Goal: Transaction & Acquisition: Obtain resource

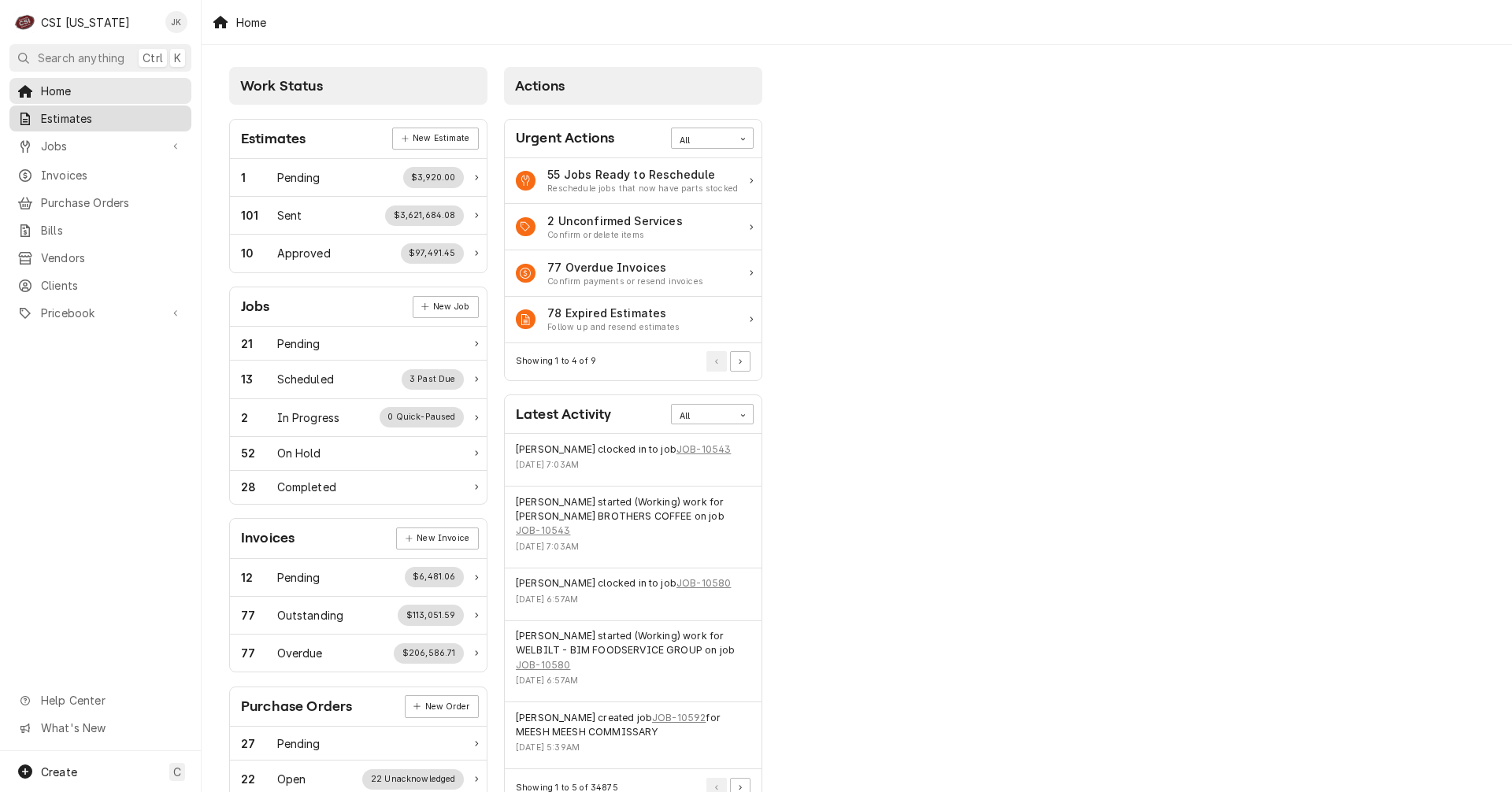
click at [85, 117] on span "Estimates" at bounding box center [112, 118] width 142 height 16
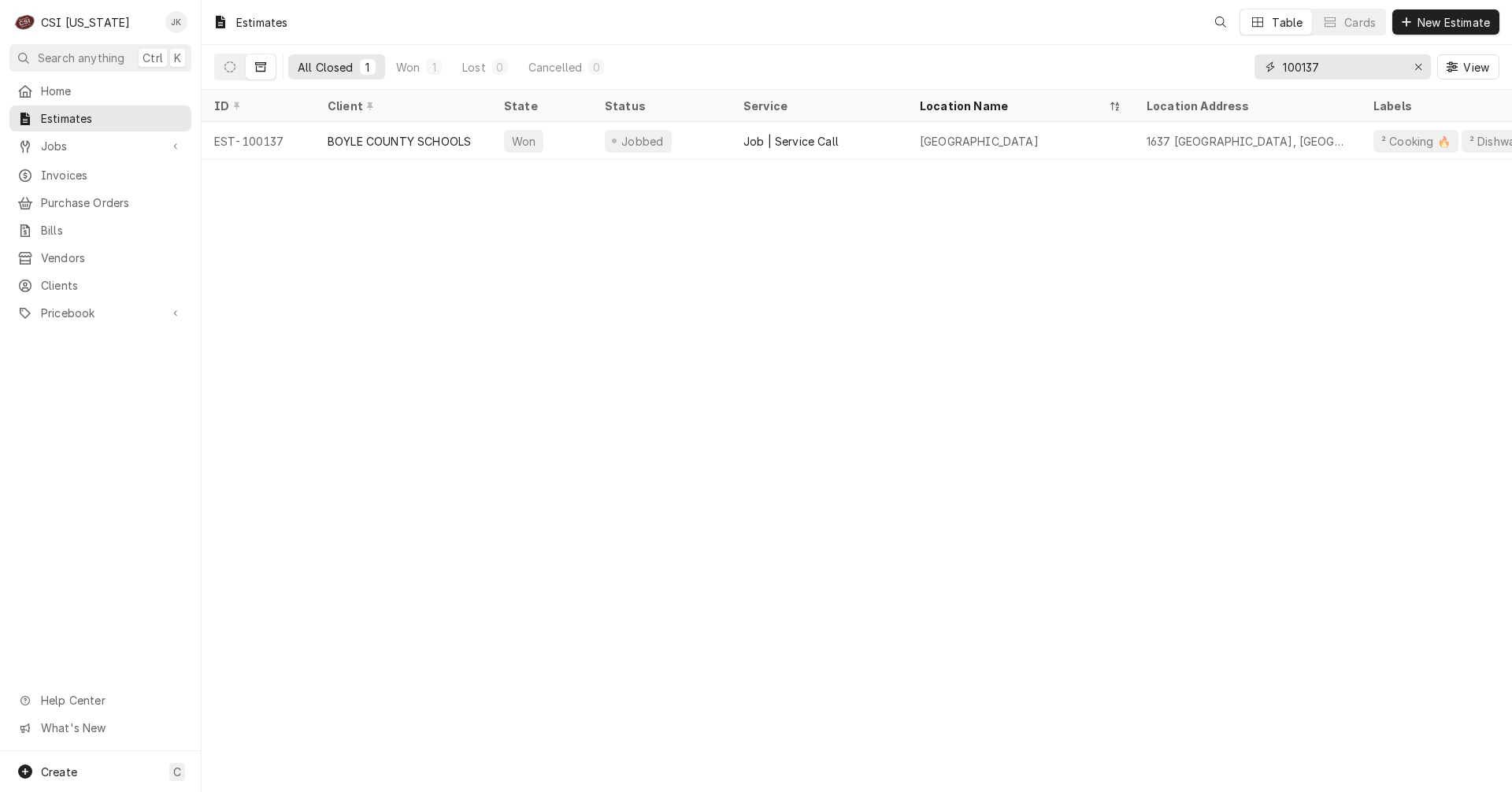
drag, startPoint x: 1269, startPoint y: 60, endPoint x: 1249, endPoint y: 60, distance: 20.0
click at [1249, 60] on div "All Closed 1 Won 1 Lost 0 Cancelled 0 100137 View" at bounding box center [857, 67] width 1285 height 44
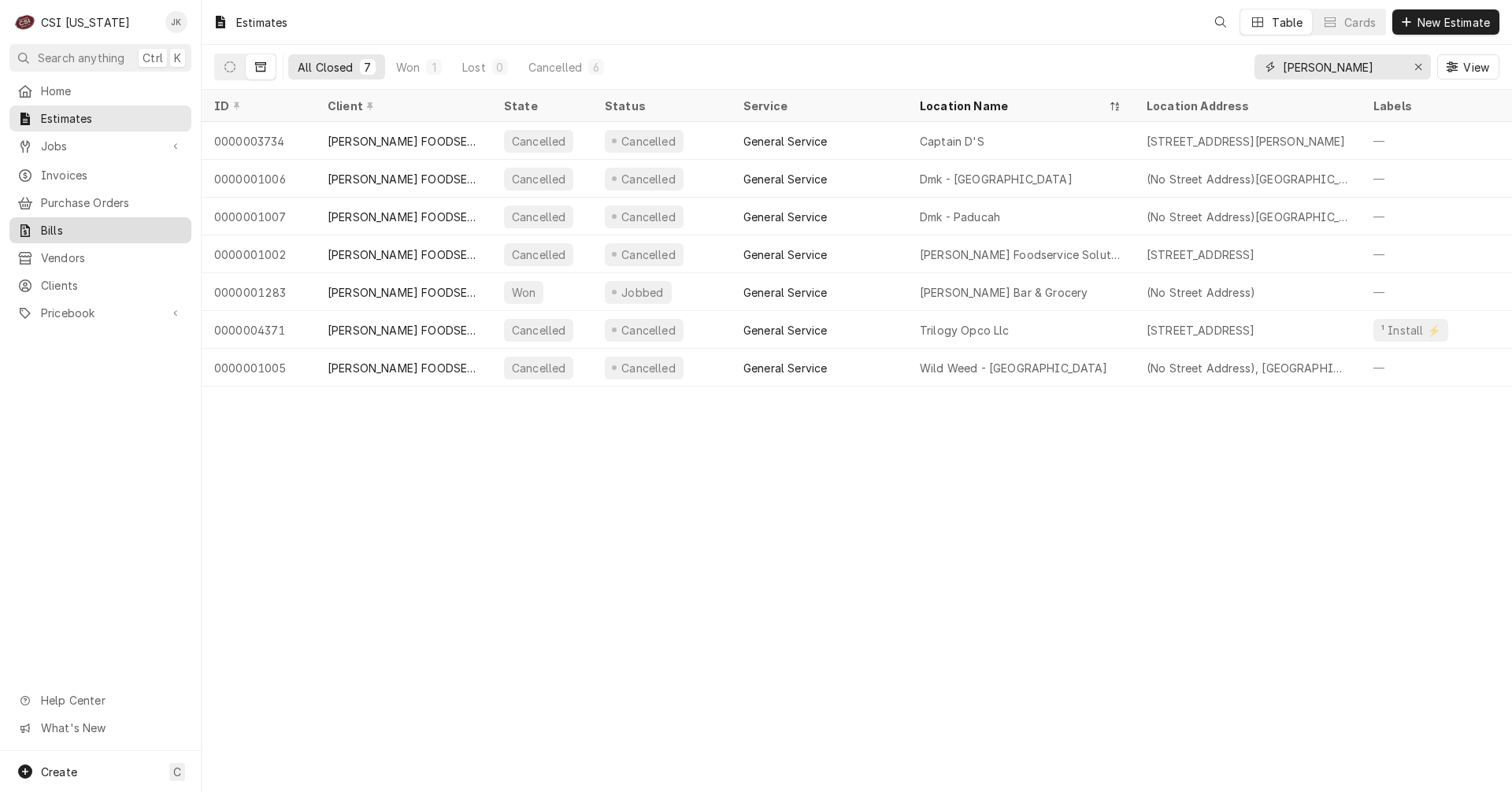
type input "dykes"
drag, startPoint x: 55, startPoint y: 136, endPoint x: 57, endPoint y: 152, distance: 16.1
click at [55, 138] on span "Jobs" at bounding box center [100, 146] width 119 height 16
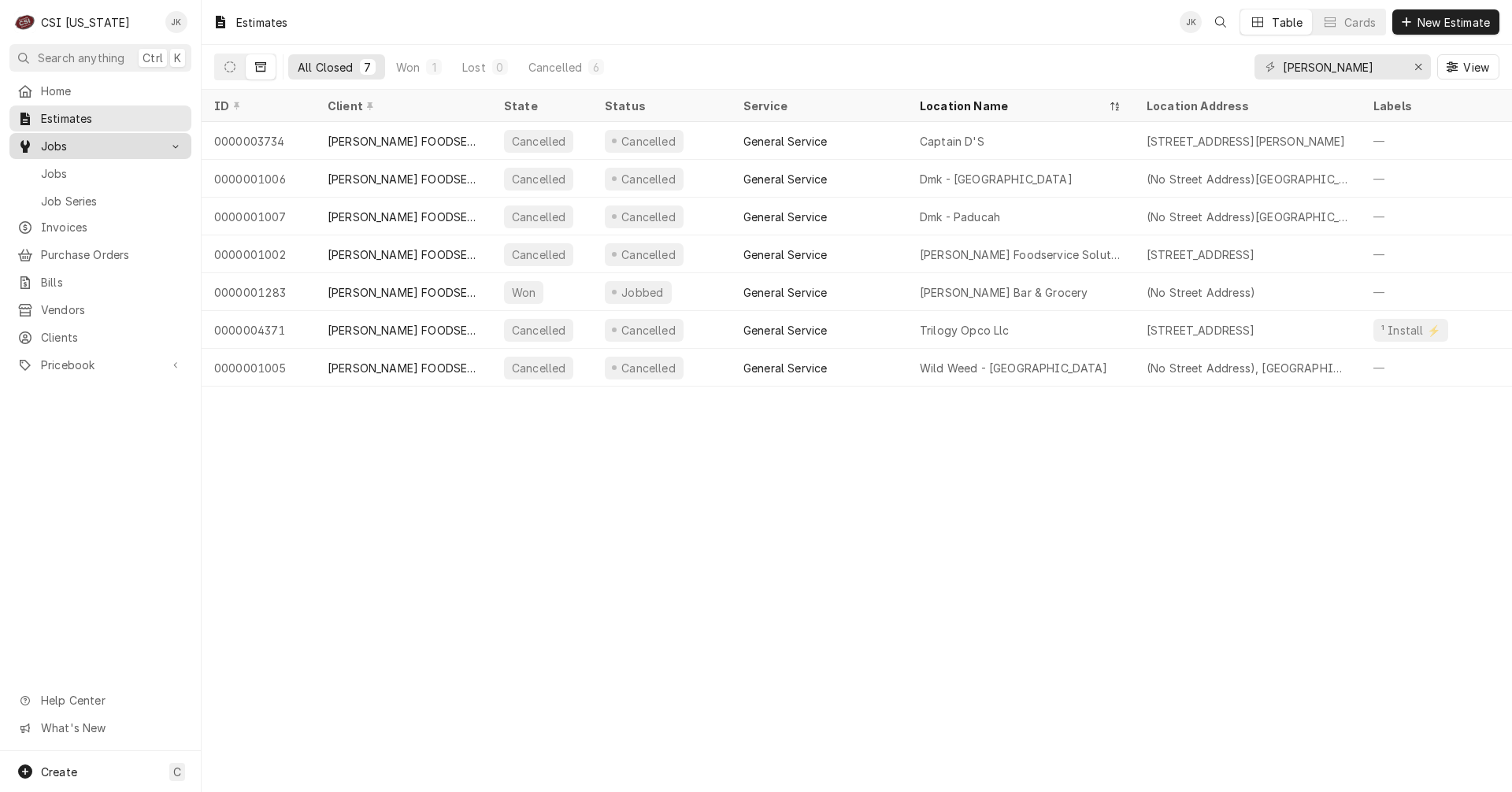
click at [66, 173] on span "Jobs" at bounding box center [112, 173] width 142 height 16
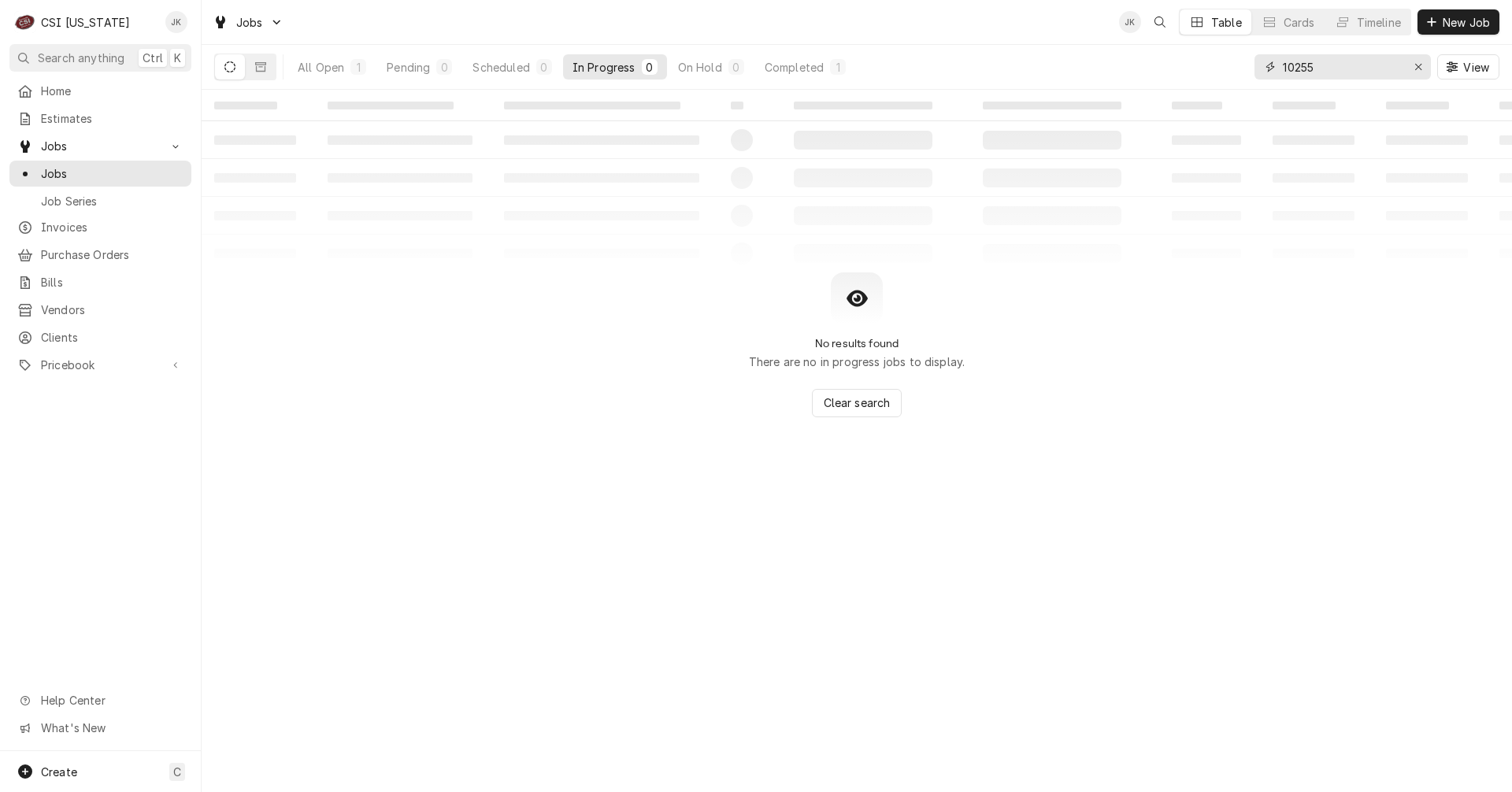
drag, startPoint x: 1320, startPoint y: 66, endPoint x: 1266, endPoint y: 61, distance: 54.2
click at [1266, 61] on div "10255" at bounding box center [1342, 67] width 177 height 25
type input "jew"
click at [255, 65] on icon "Dynamic Content Wrapper" at bounding box center [261, 67] width 11 height 11
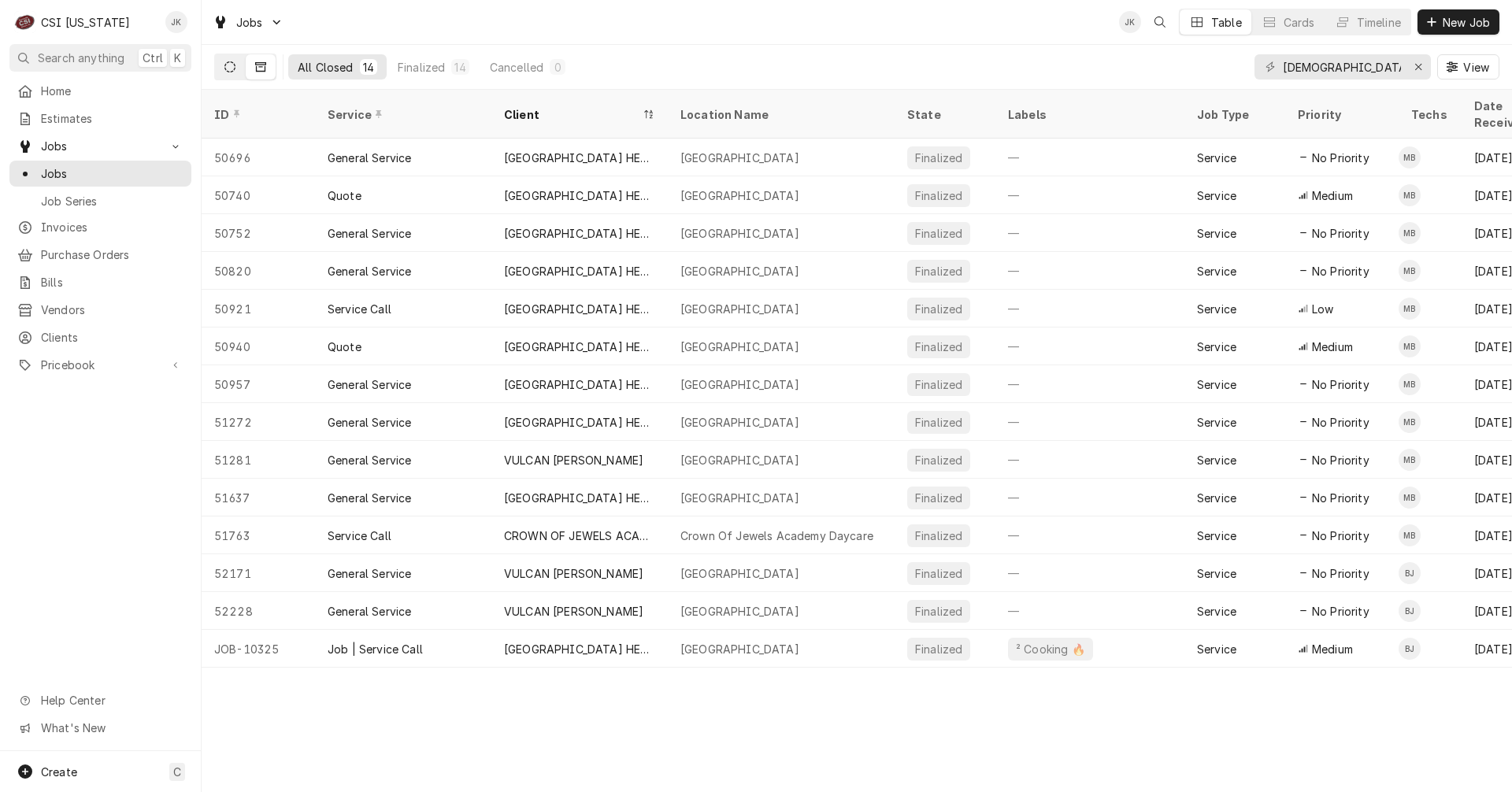
click at [225, 75] on button "Dynamic Content Wrapper" at bounding box center [229, 67] width 30 height 25
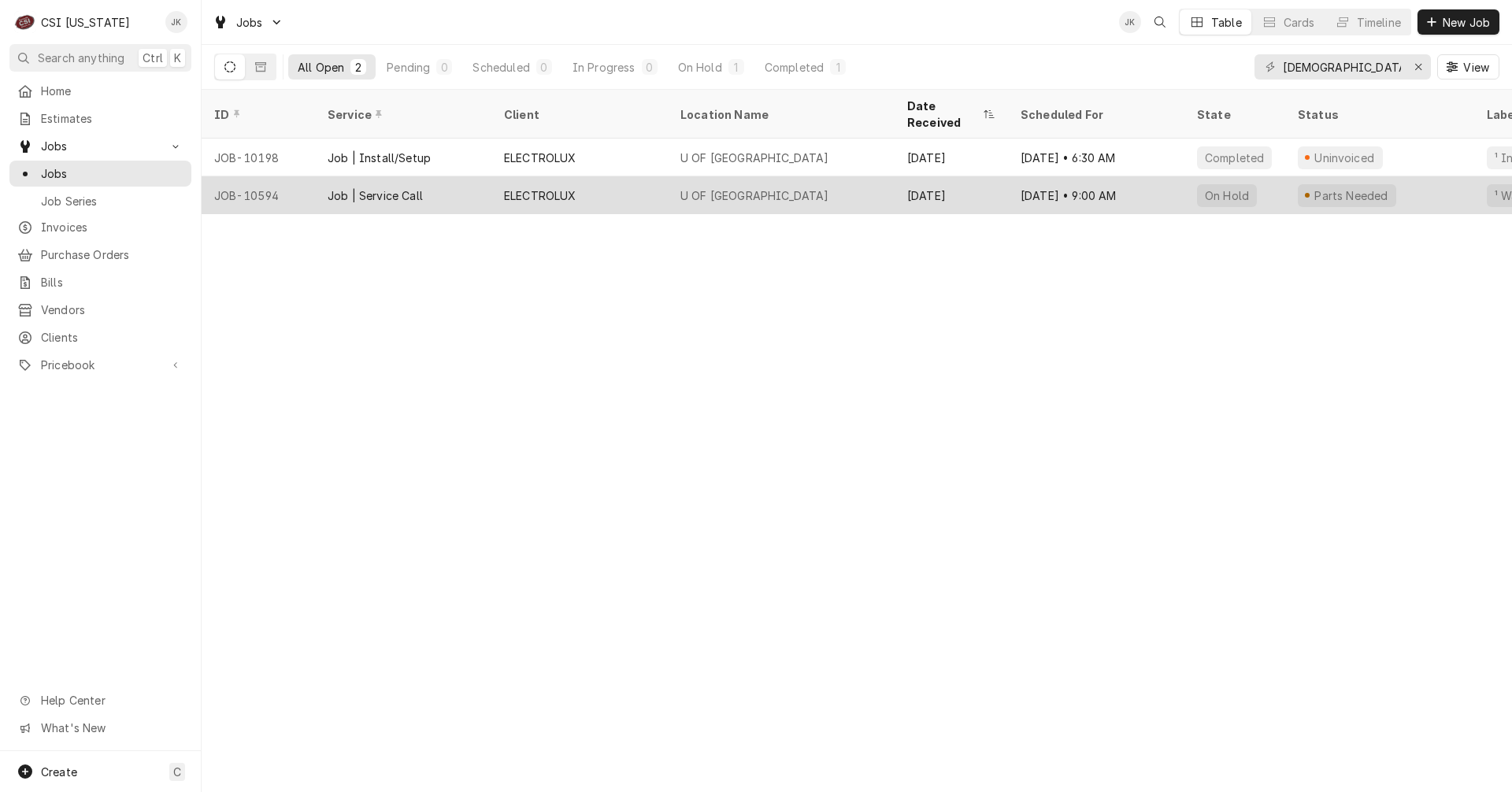
click at [1073, 177] on div "Sep 10 • 9:00 AM" at bounding box center [1096, 196] width 177 height 38
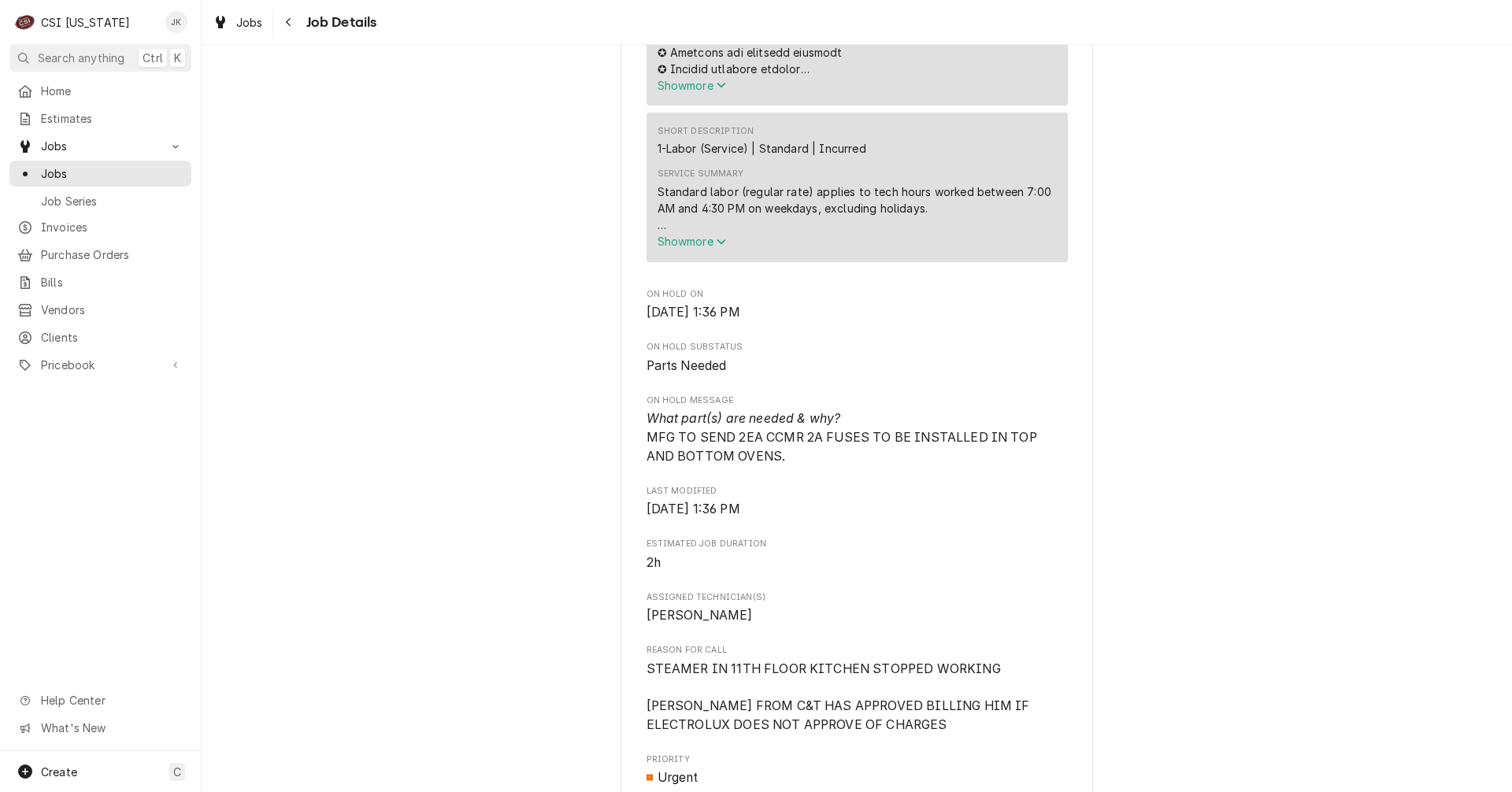
scroll to position [723, 0]
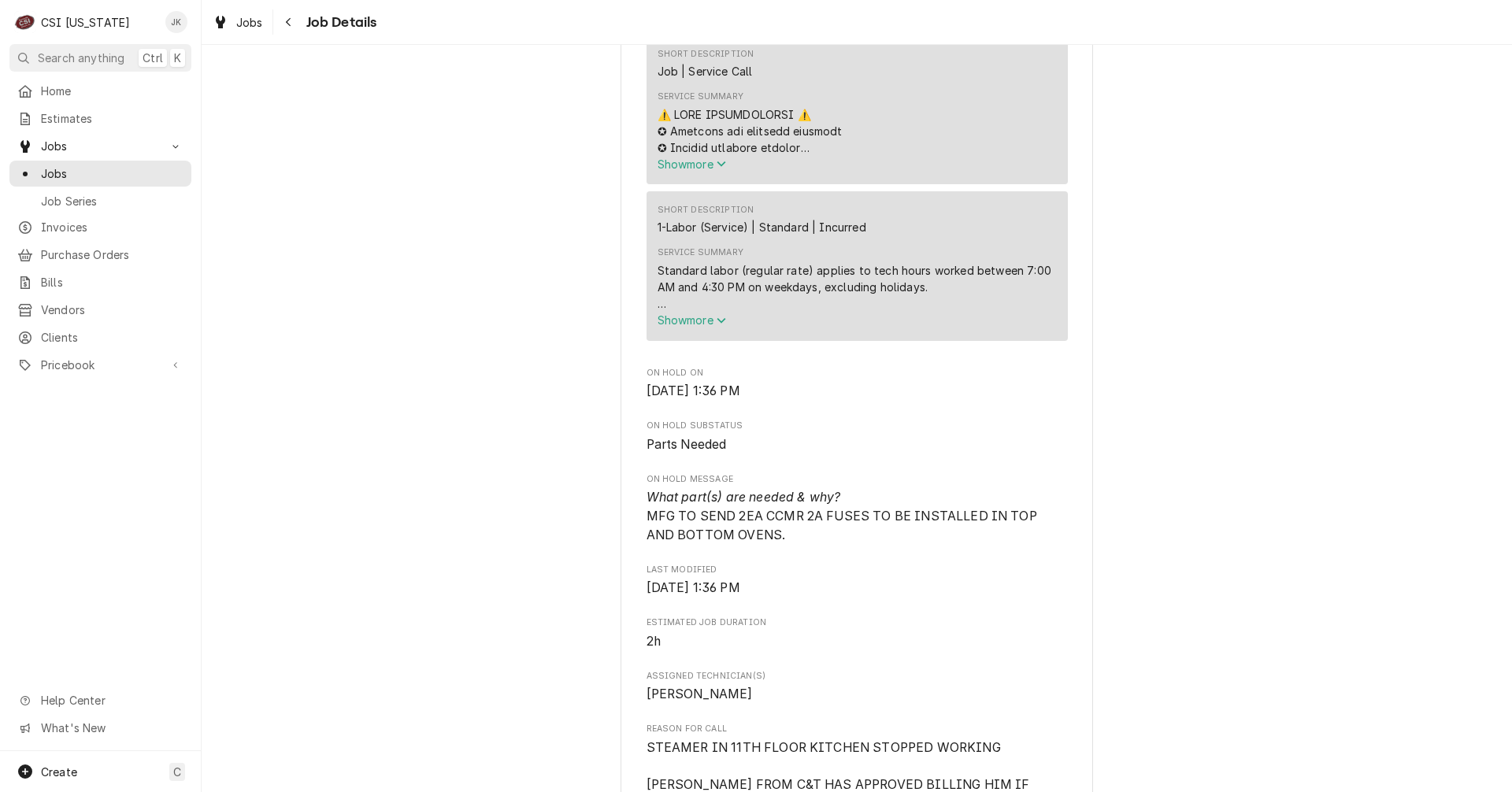
click at [646, 522] on span "What part(s) are needed & why? MFG TO SEND 2EA CCMR 2A FUSES TO BE INSTALLED IN…" at bounding box center [843, 516] width 394 height 52
drag, startPoint x: 640, startPoint y: 519, endPoint x: 747, endPoint y: 536, distance: 108.3
click at [747, 536] on span "What part(s) are needed & why? MFG TO SEND 2EA CCMR 2A FUSES TO BE INSTALLED IN…" at bounding box center [857, 516] width 421 height 56
copy span "MFG TO SEND 2EA CCMR 2A FUSES TO BE INSTALLED IN TOP AND BOTTOM OVENS."
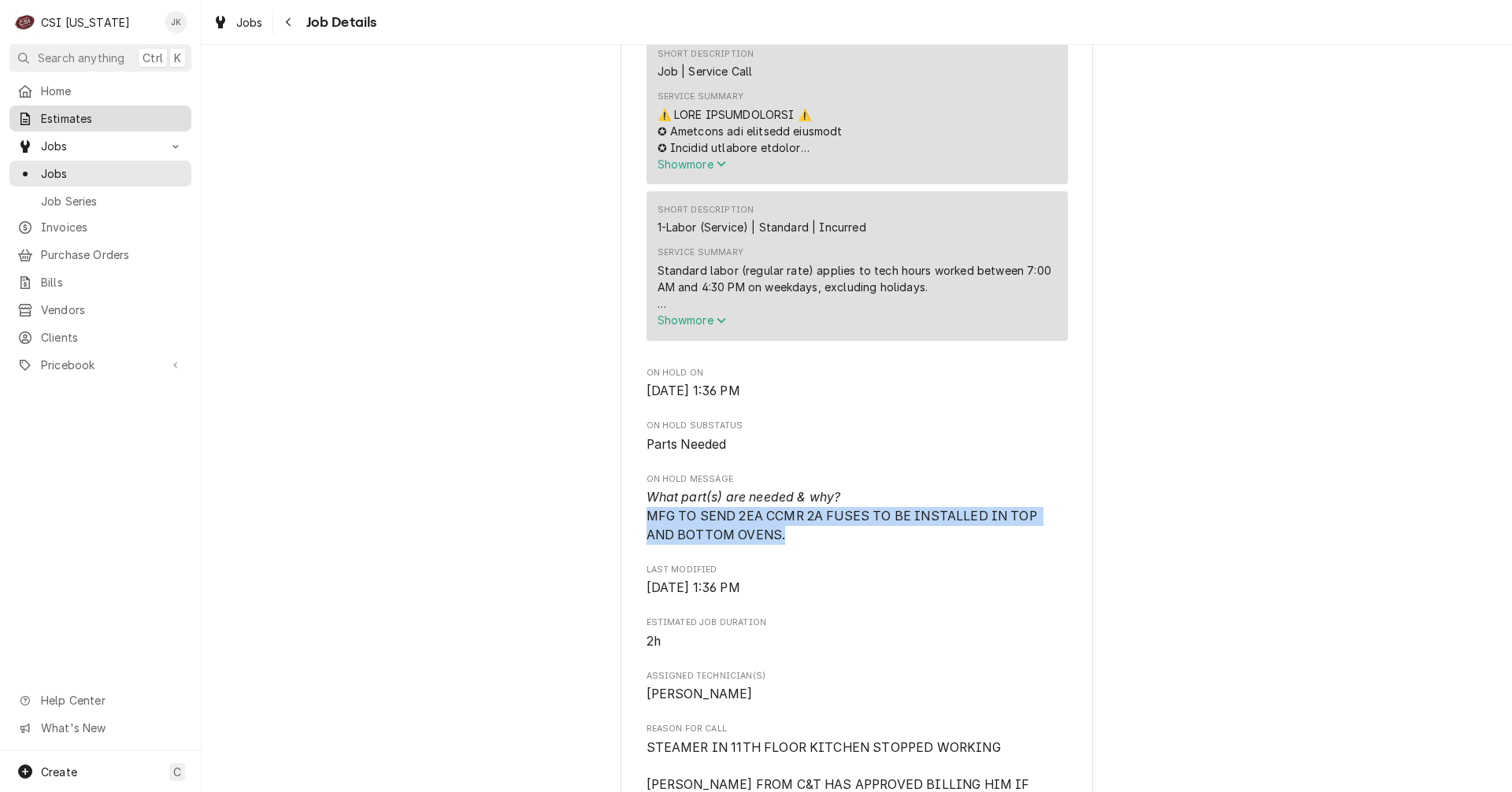
click at [109, 115] on span "Estimates" at bounding box center [112, 118] width 142 height 16
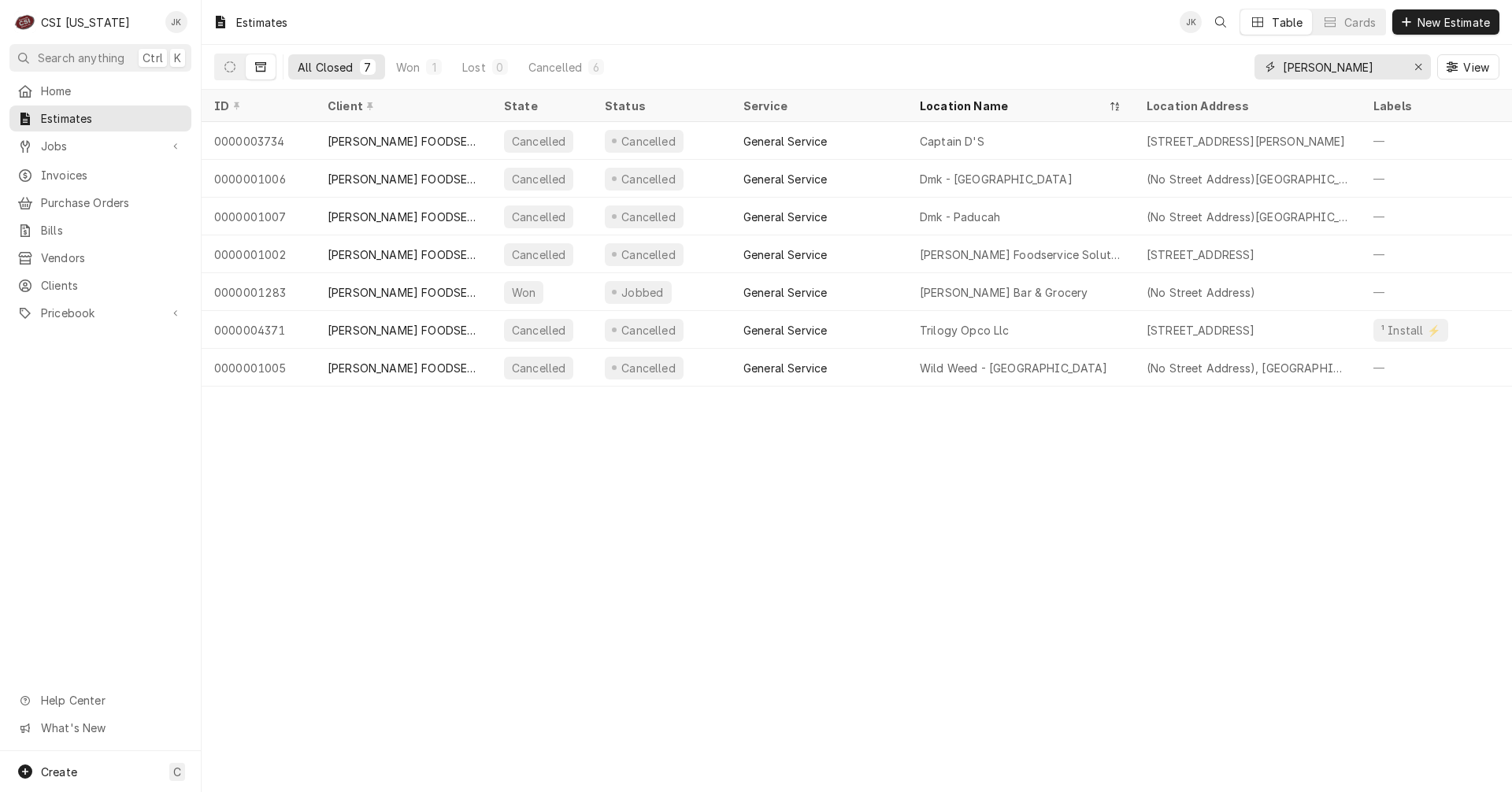
drag, startPoint x: 1320, startPoint y: 64, endPoint x: 1264, endPoint y: 64, distance: 56.0
click at [1264, 64] on div "dykes" at bounding box center [1342, 67] width 177 height 25
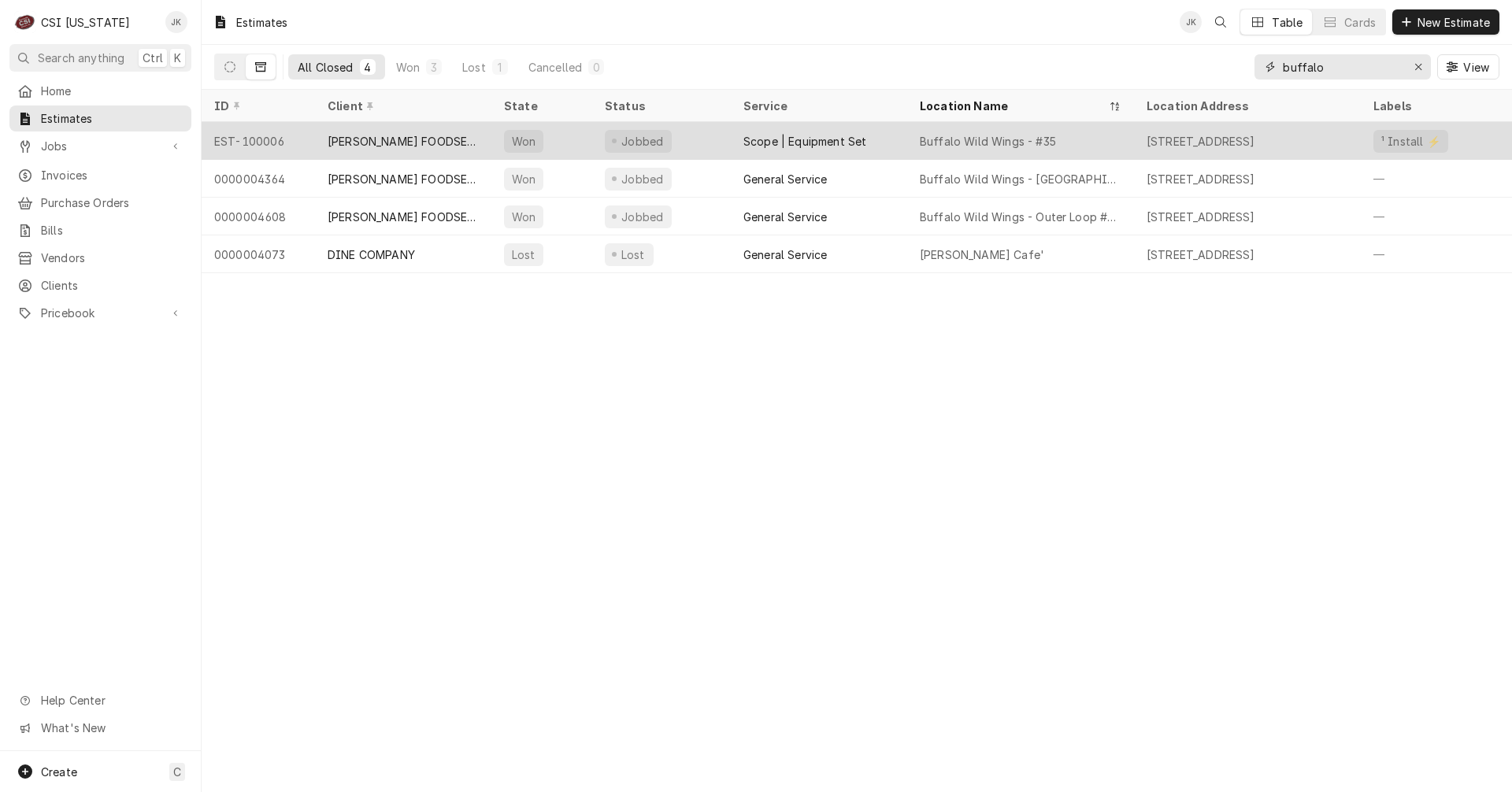
type input "buffalo"
click at [378, 141] on div "[PERSON_NAME] FOODSERVICE" at bounding box center [403, 142] width 151 height 16
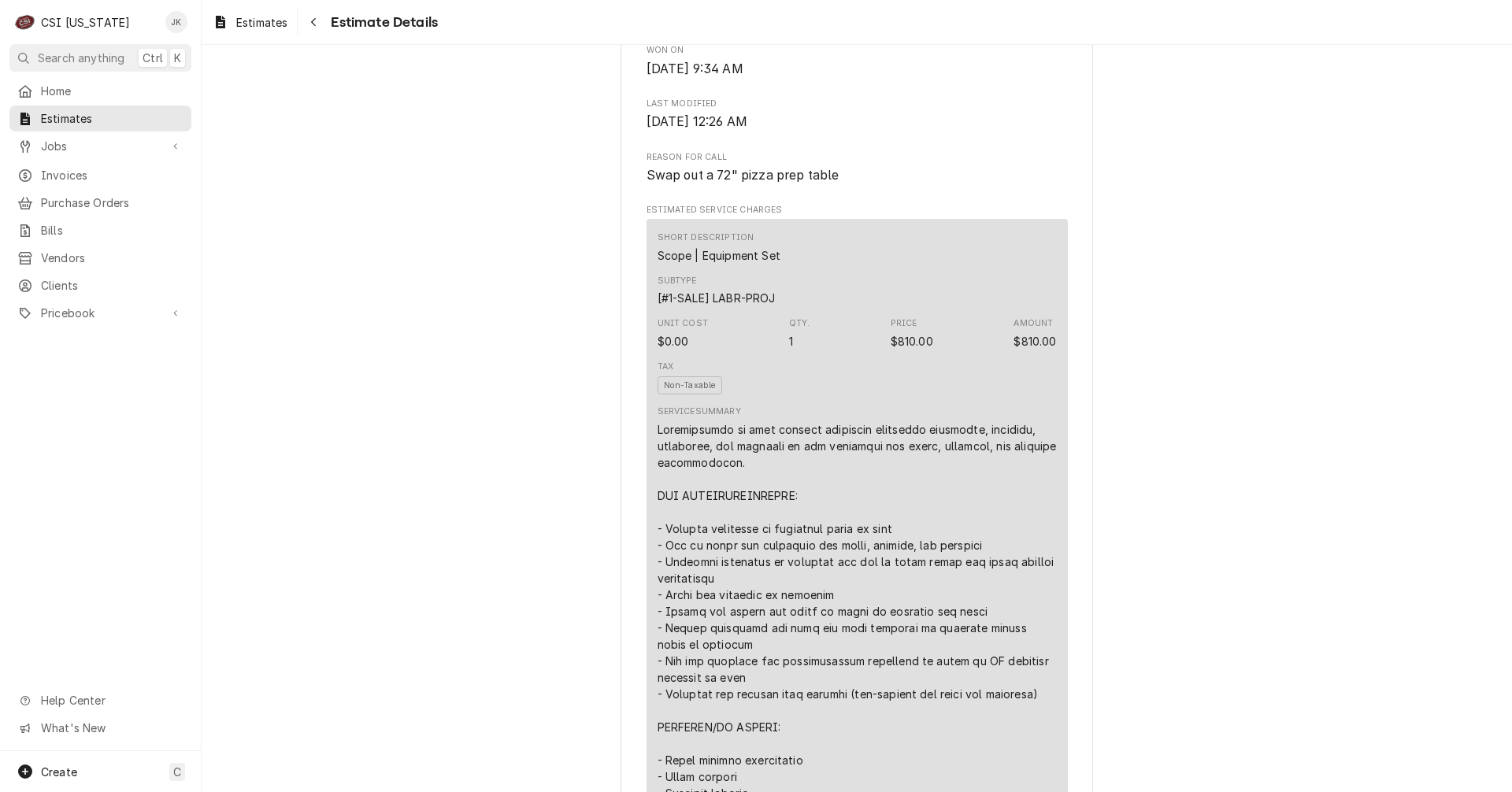
scroll to position [867, 0]
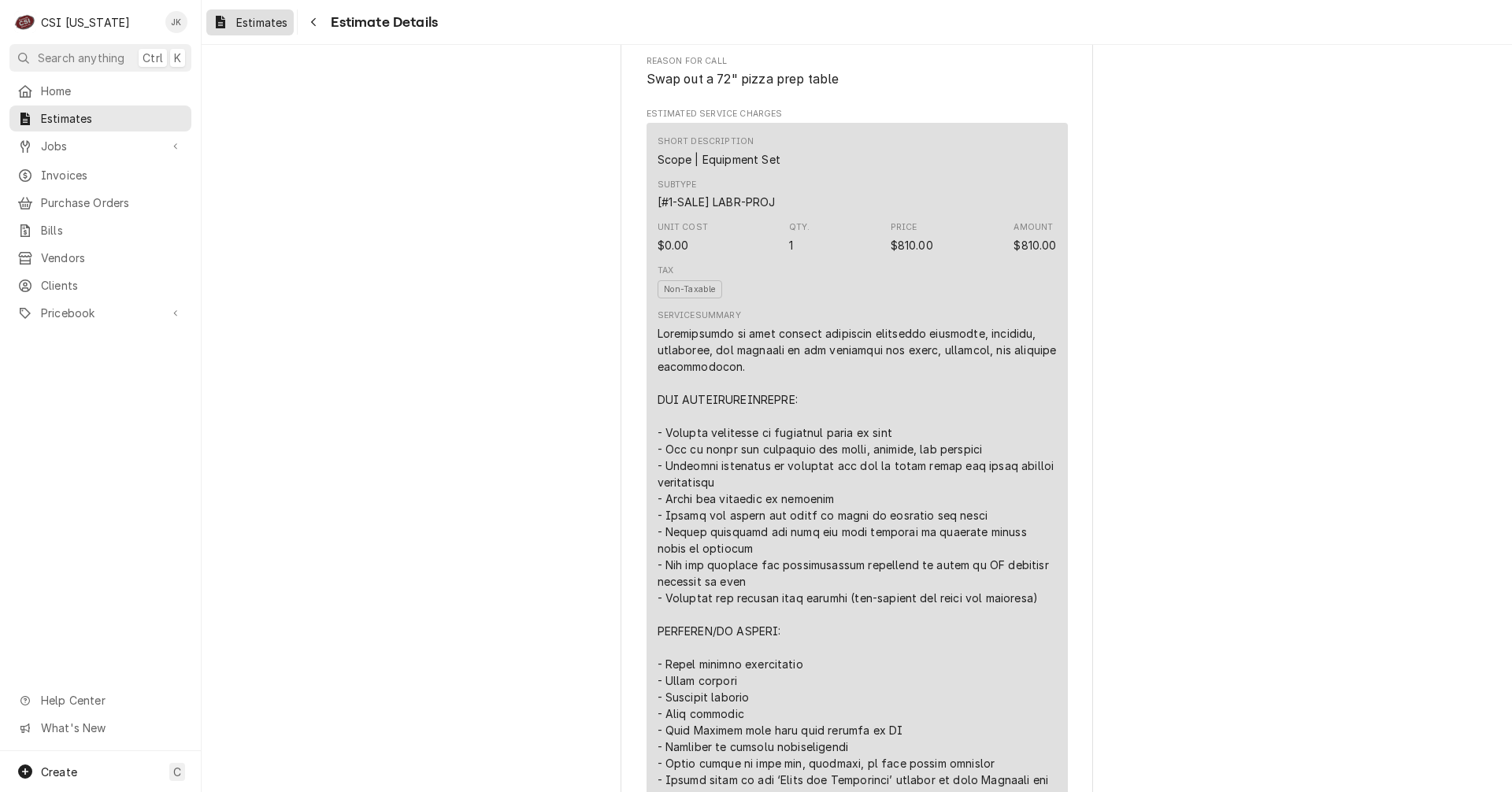
click at [252, 27] on span "Estimates" at bounding box center [261, 23] width 51 height 16
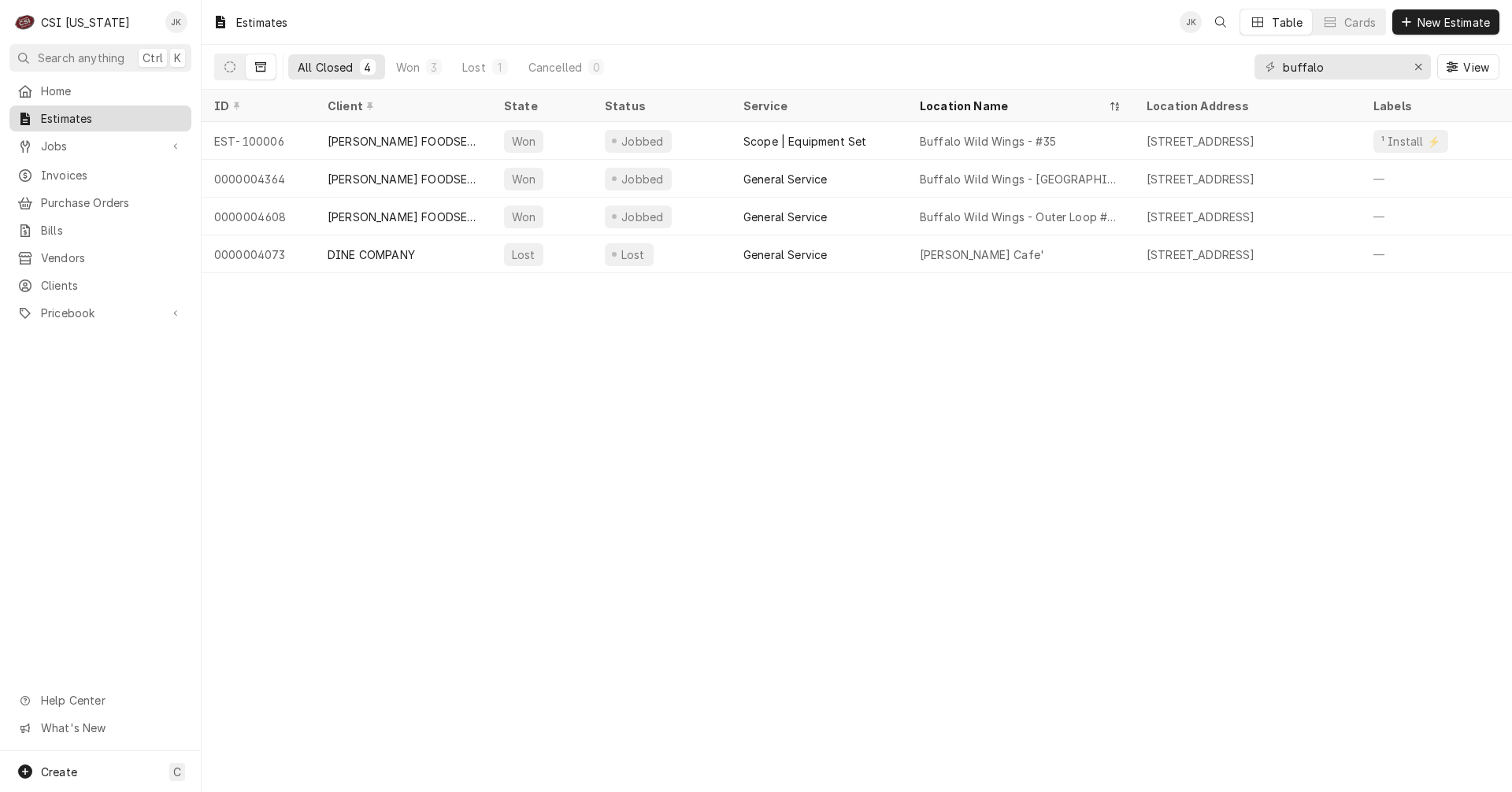
click at [65, 117] on span "Estimates" at bounding box center [112, 118] width 142 height 16
click at [109, 769] on div "Create C" at bounding box center [100, 771] width 201 height 41
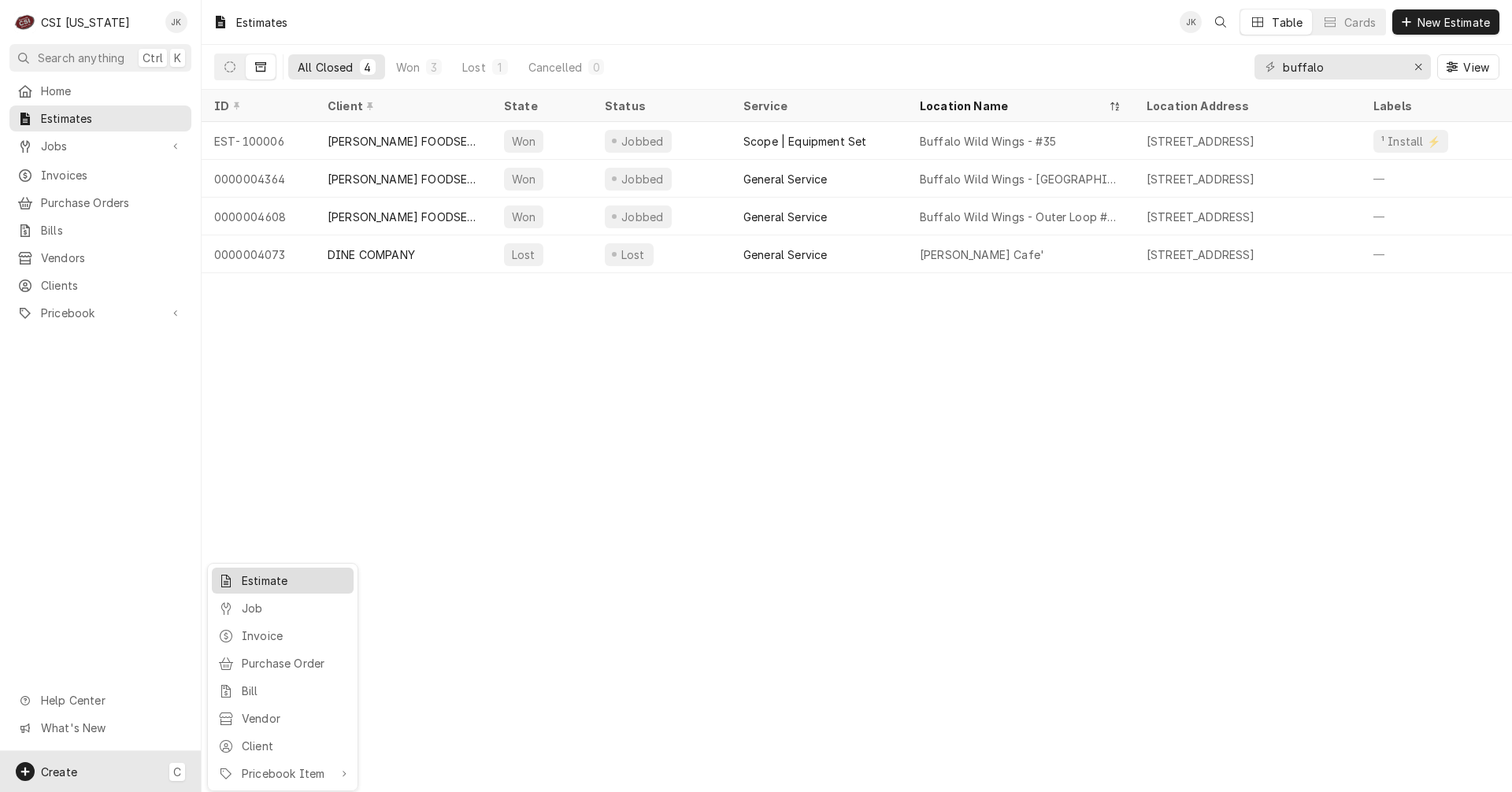
click at [273, 579] on div "Estimate" at bounding box center [294, 581] width 105 height 16
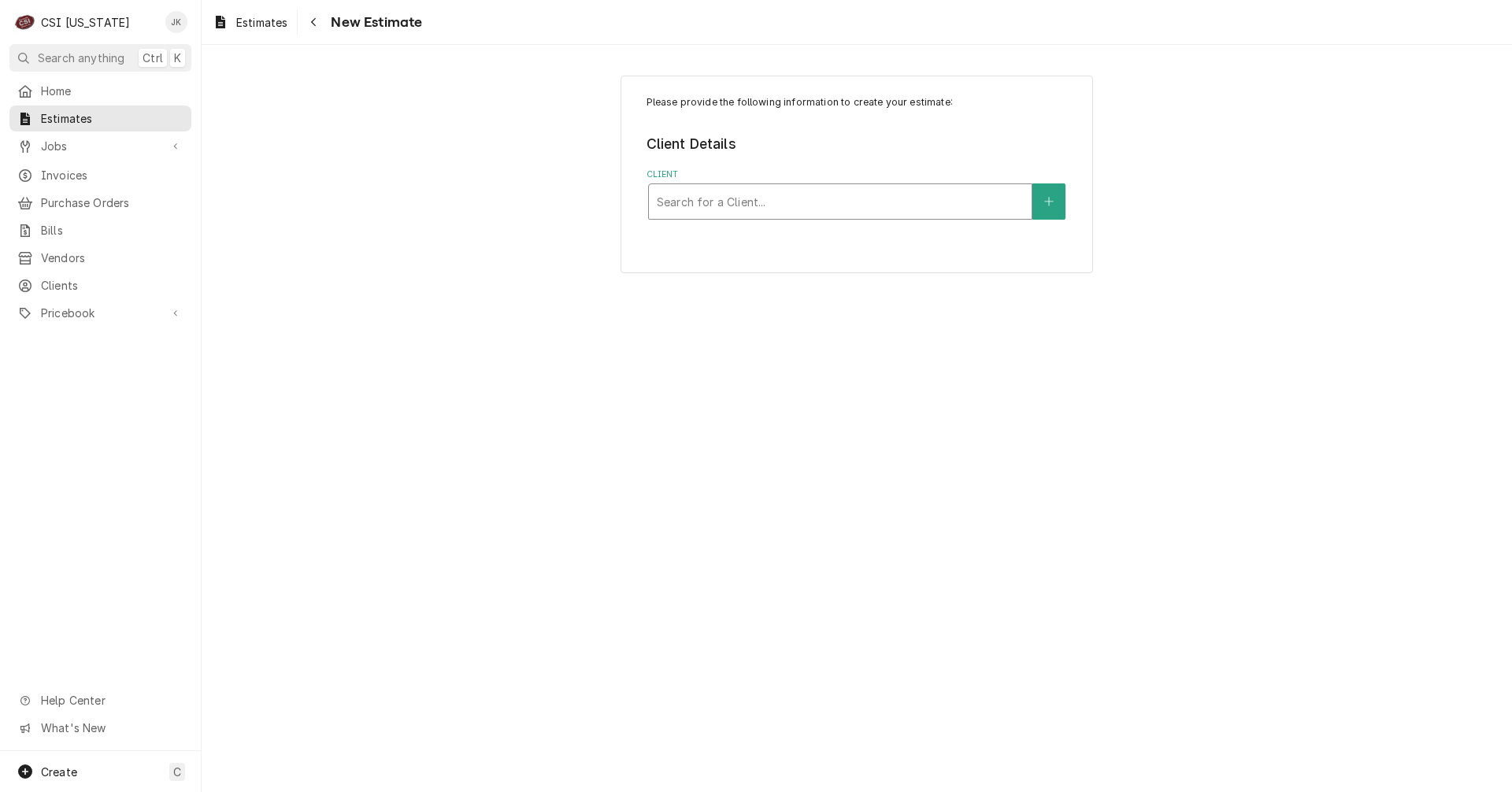
click at [802, 205] on div "Client" at bounding box center [839, 201] width 367 height 28
type input "[PERSON_NAME]"
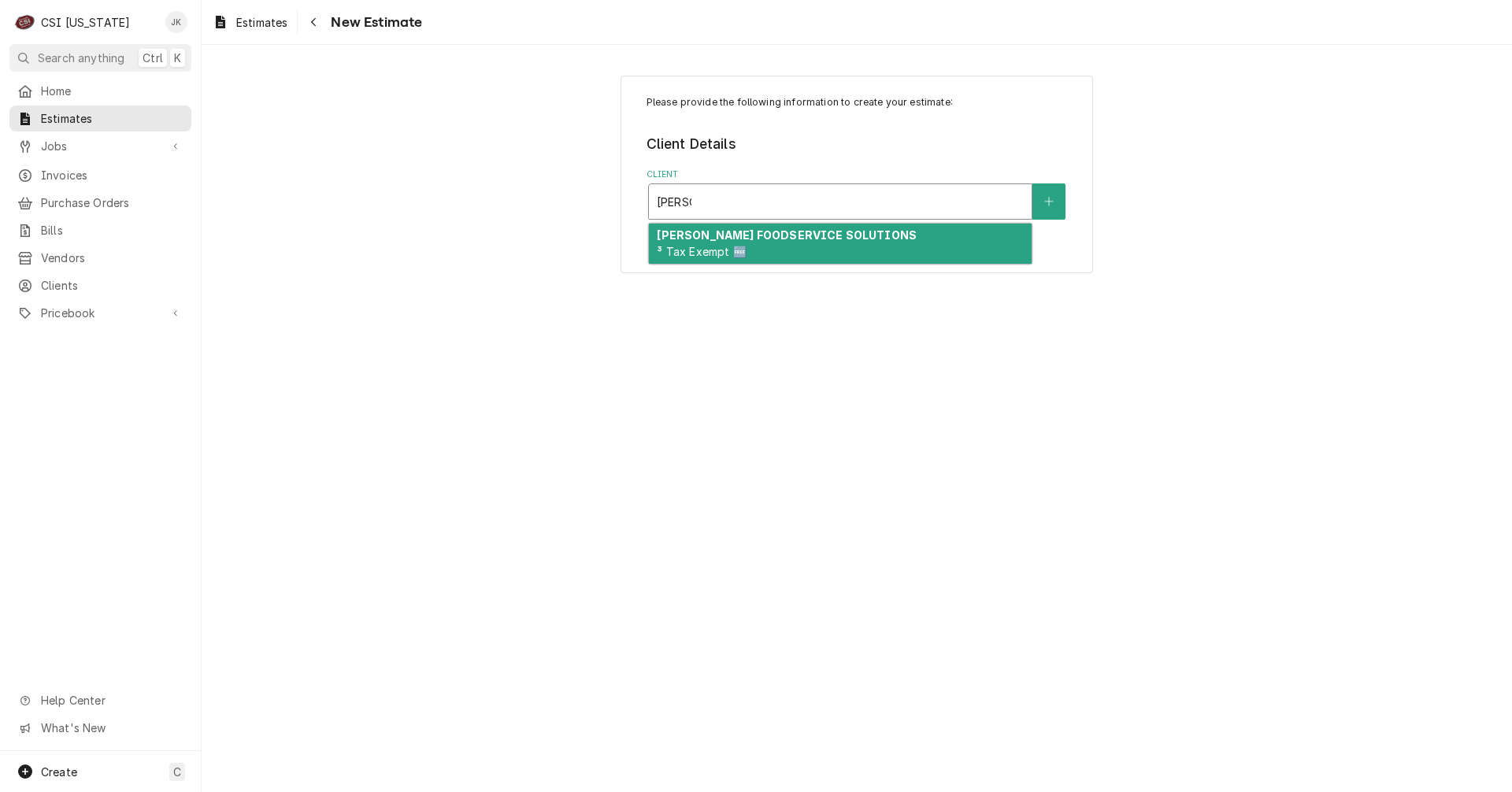
click at [806, 261] on div "[PERSON_NAME] FOODSERVICE SOLUTIONS ³ Tax Exempt 🆓" at bounding box center [840, 244] width 382 height 41
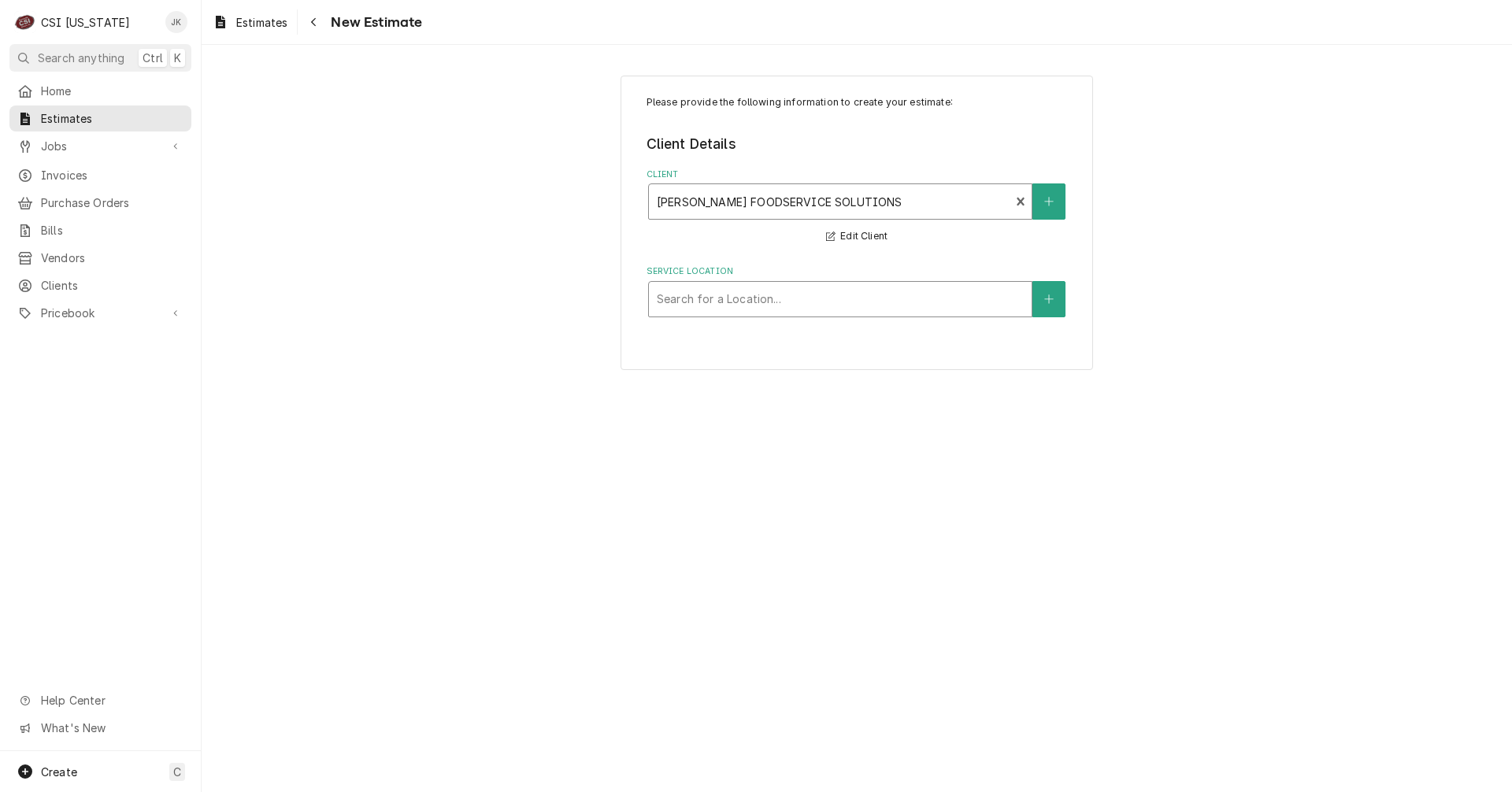
click at [798, 305] on div "Service Location" at bounding box center [839, 299] width 367 height 28
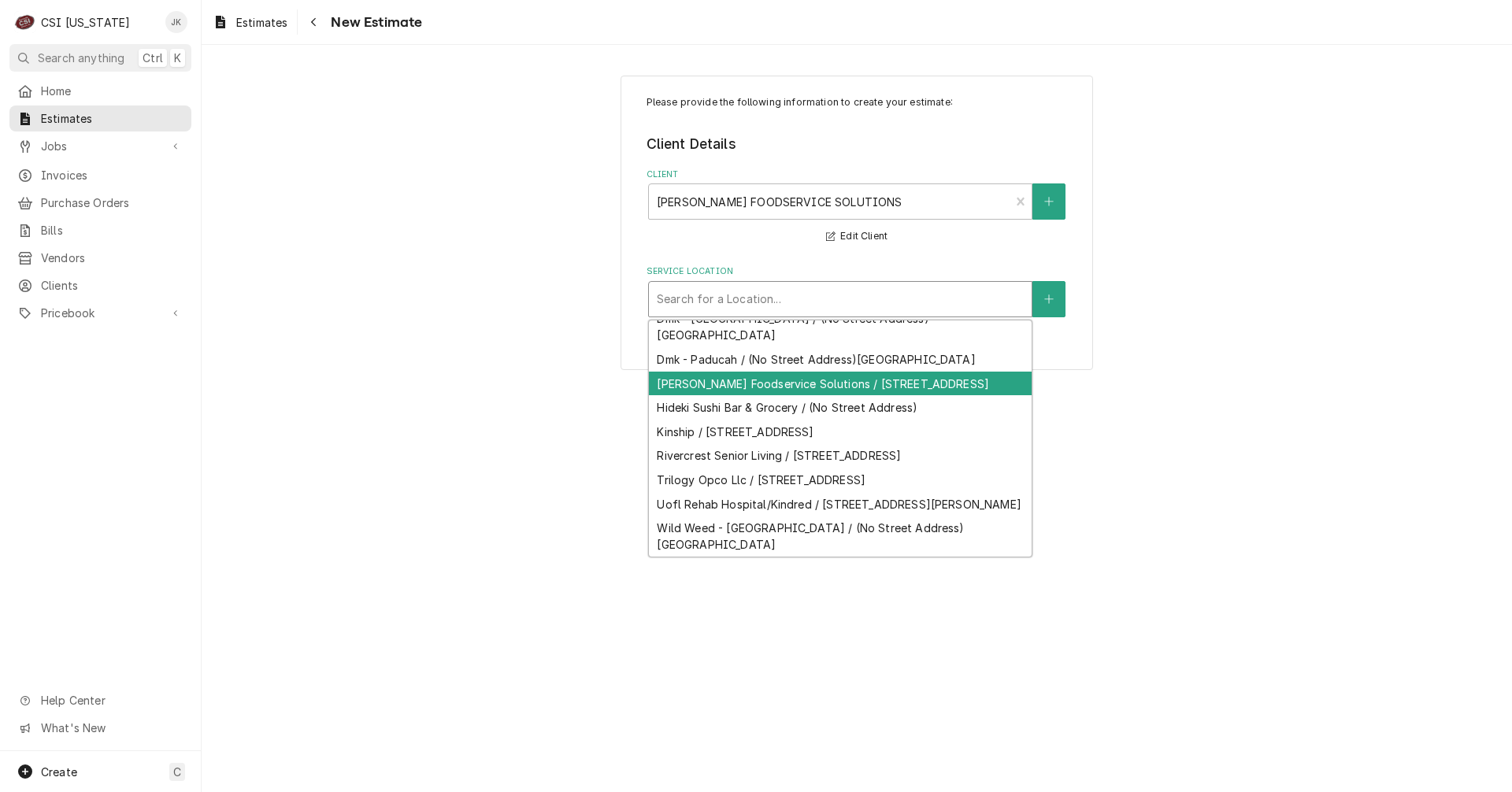
scroll to position [96, 0]
